Goal: Obtain resource: Download file/media

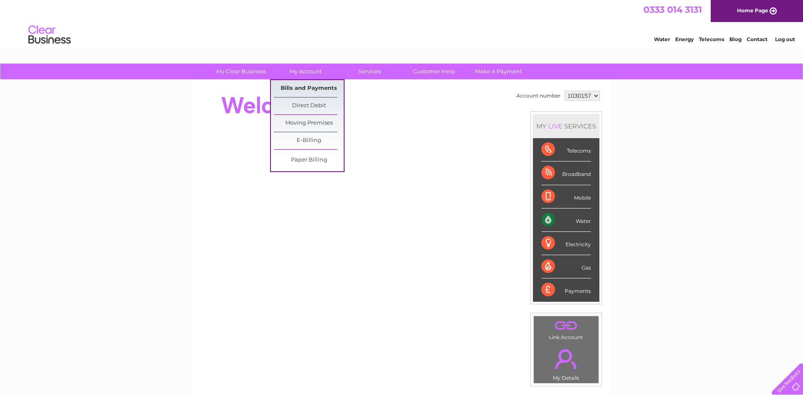
click at [303, 88] on link "Bills and Payments" at bounding box center [309, 88] width 70 height 17
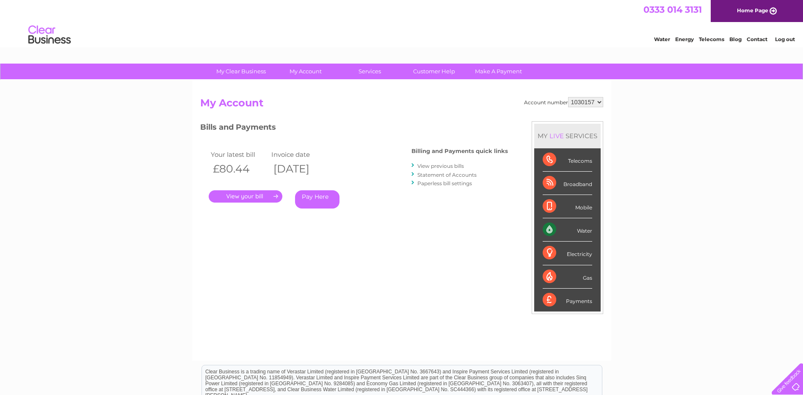
click at [249, 196] on link "." at bounding box center [246, 196] width 74 height 12
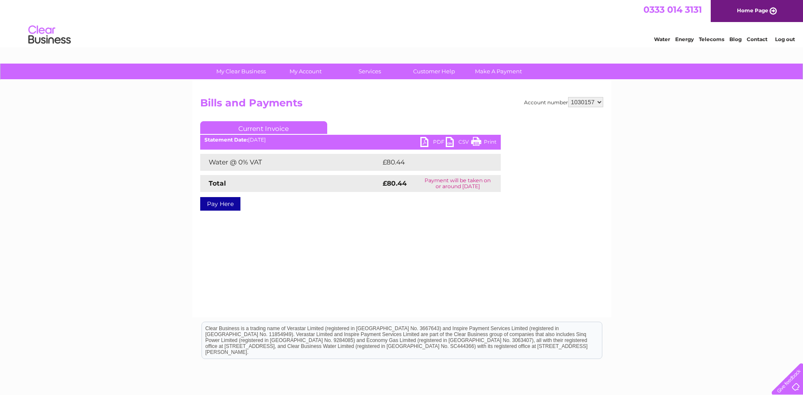
click at [474, 141] on link "Print" at bounding box center [483, 143] width 25 height 12
click at [428, 139] on link "PDF" at bounding box center [432, 143] width 25 height 12
click at [449, 146] on link "CSV" at bounding box center [458, 143] width 25 height 12
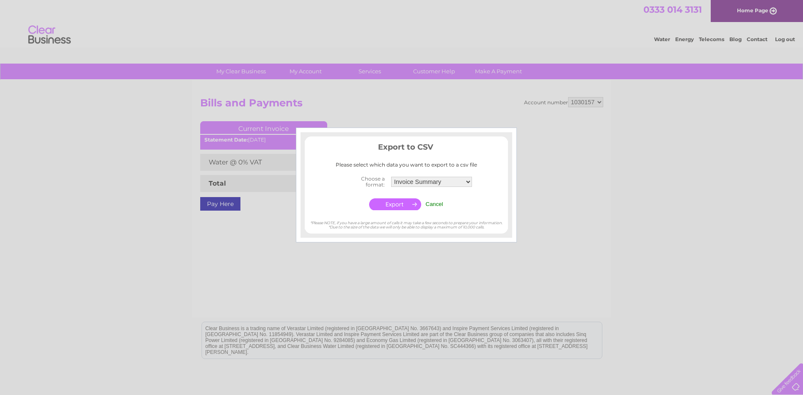
click at [438, 207] on input "Cancel" at bounding box center [434, 204] width 18 height 6
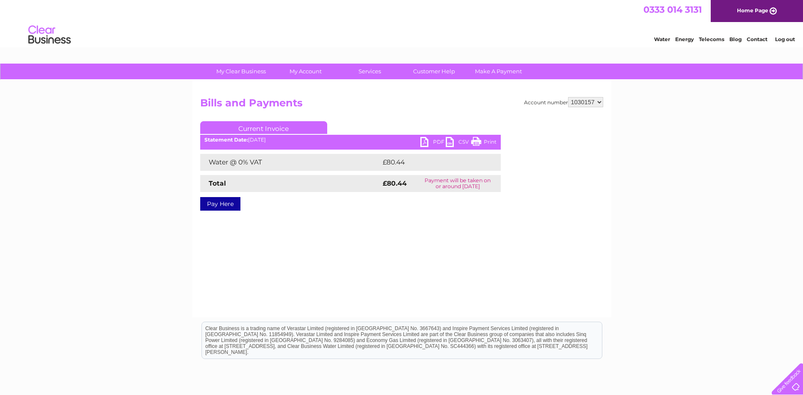
click at [456, 143] on link "CSV" at bounding box center [458, 143] width 25 height 12
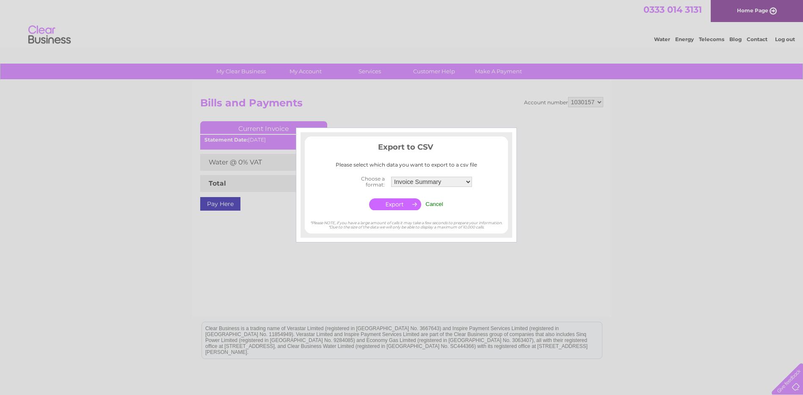
click at [433, 207] on input "Cancel" at bounding box center [434, 204] width 18 height 6
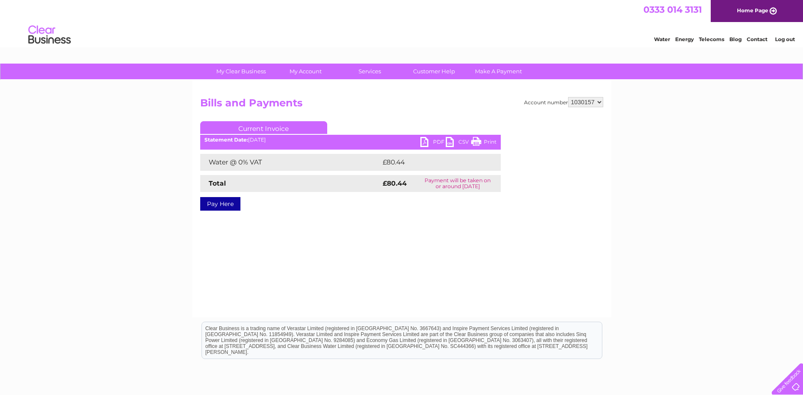
click at [429, 146] on link "PDF" at bounding box center [432, 143] width 25 height 12
